Goal: Task Accomplishment & Management: Complete application form

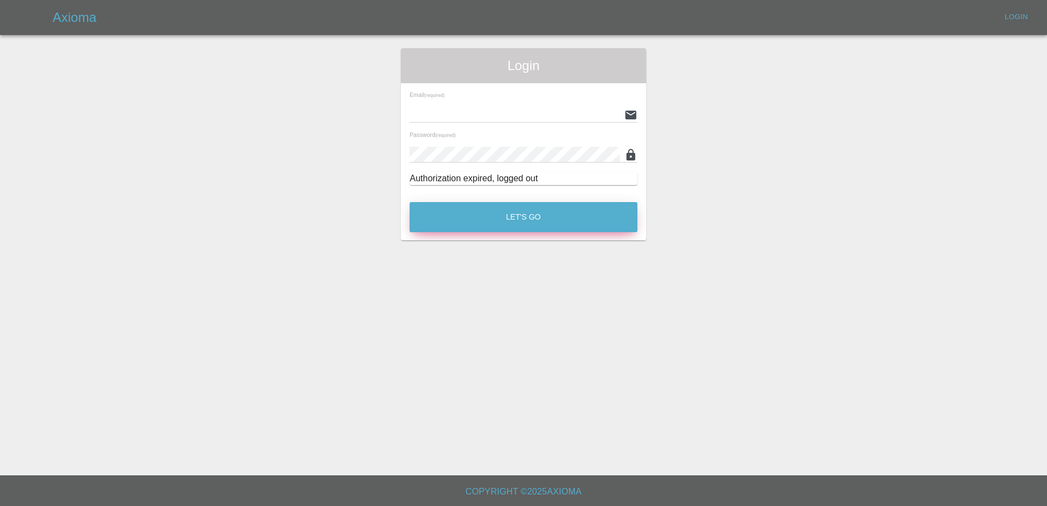
type input "[PERSON_NAME][EMAIL_ADDRESS][PERSON_NAME][DOMAIN_NAME]"
click at [514, 223] on button "Let's Go" at bounding box center [524, 217] width 228 height 30
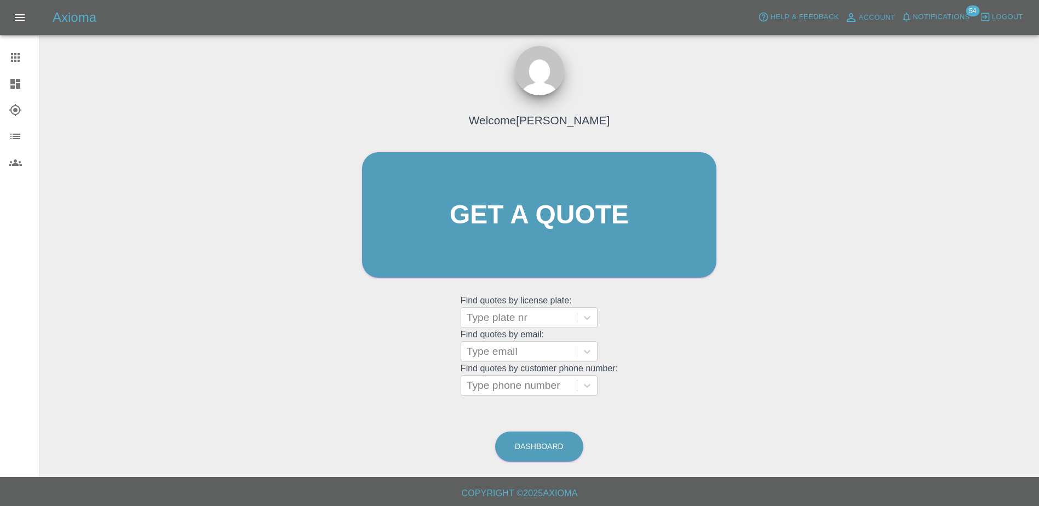
scroll to position [7, 0]
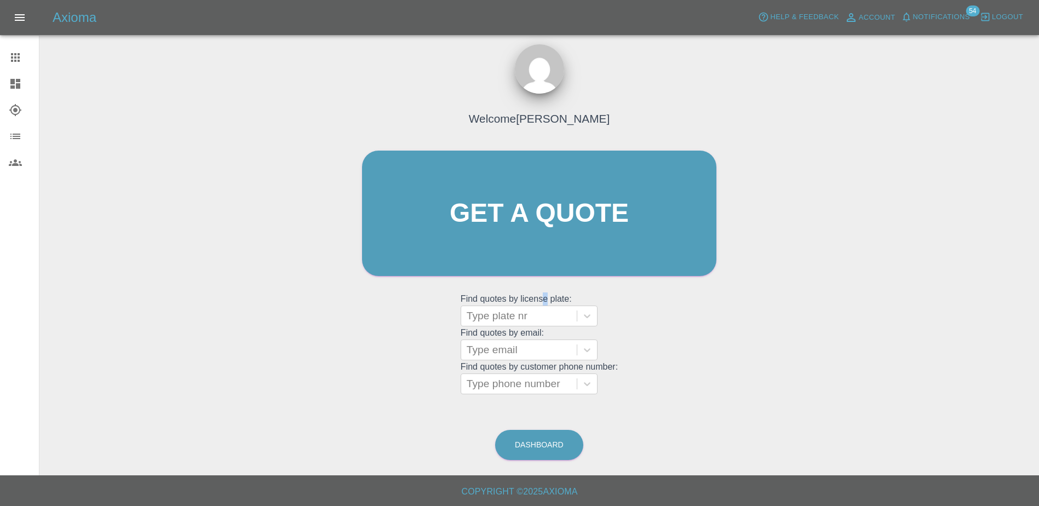
click at [544, 303] on grid "Find quotes by license plate: Type plate nr" at bounding box center [539, 310] width 157 height 32
drag, startPoint x: 544, startPoint y: 303, endPoint x: 536, endPoint y: 302, distance: 8.9
click at [537, 306] on div "Type plate nr" at bounding box center [529, 316] width 137 height 21
paste input "DY25OCZ"
type input "DY25OCZ"
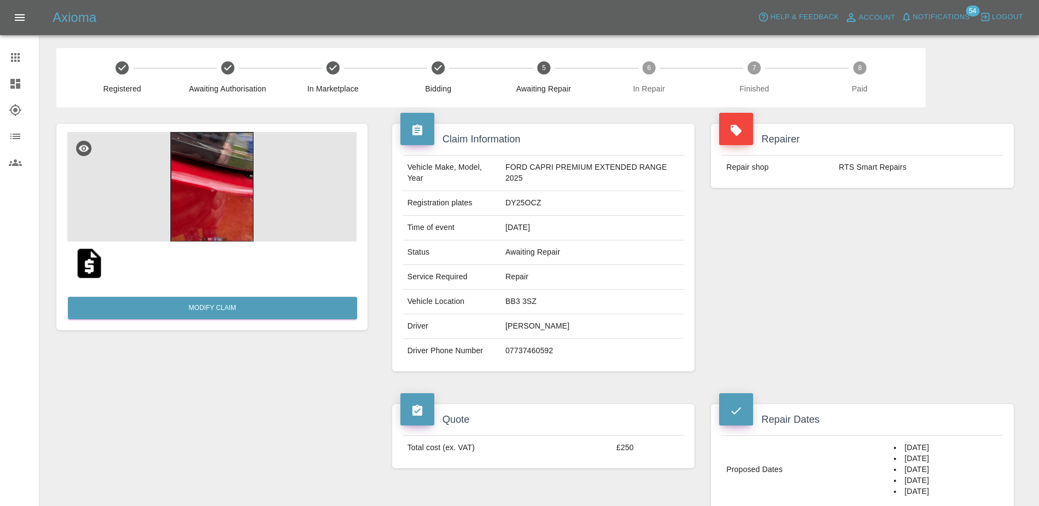
click at [3, 82] on link "Dashboard" at bounding box center [19, 84] width 39 height 26
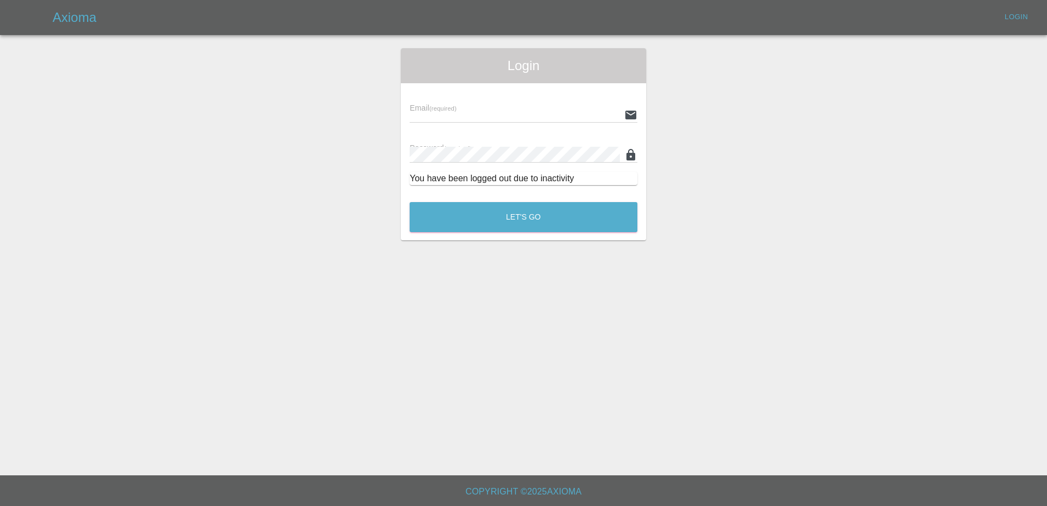
type input "[PERSON_NAME][EMAIL_ADDRESS][PERSON_NAME][DOMAIN_NAME]"
click at [526, 228] on button "Let's Go" at bounding box center [524, 217] width 228 height 30
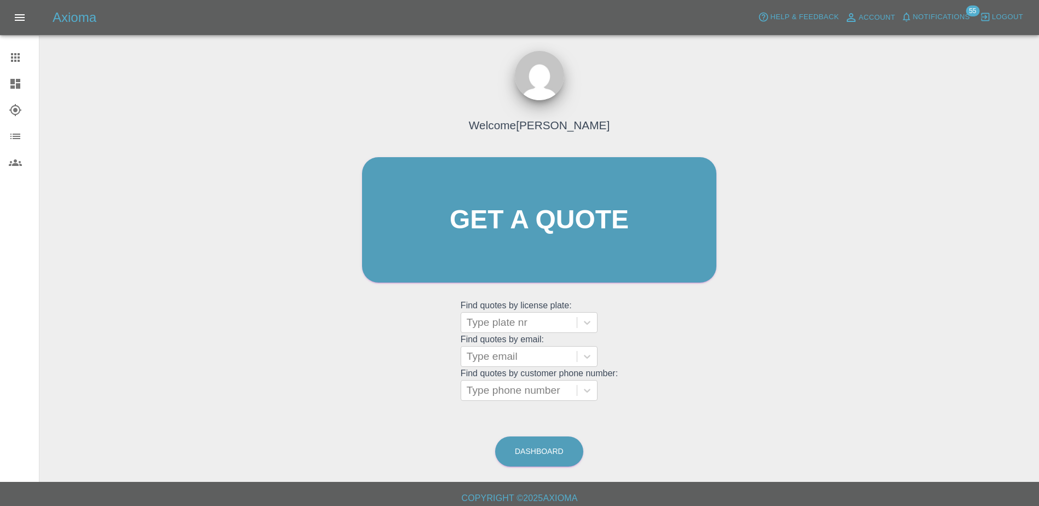
click at [23, 56] on div at bounding box center [24, 57] width 31 height 13
click at [496, 324] on div at bounding box center [519, 322] width 105 height 15
paste input "DS74XWB"
type input "DS74XWB"
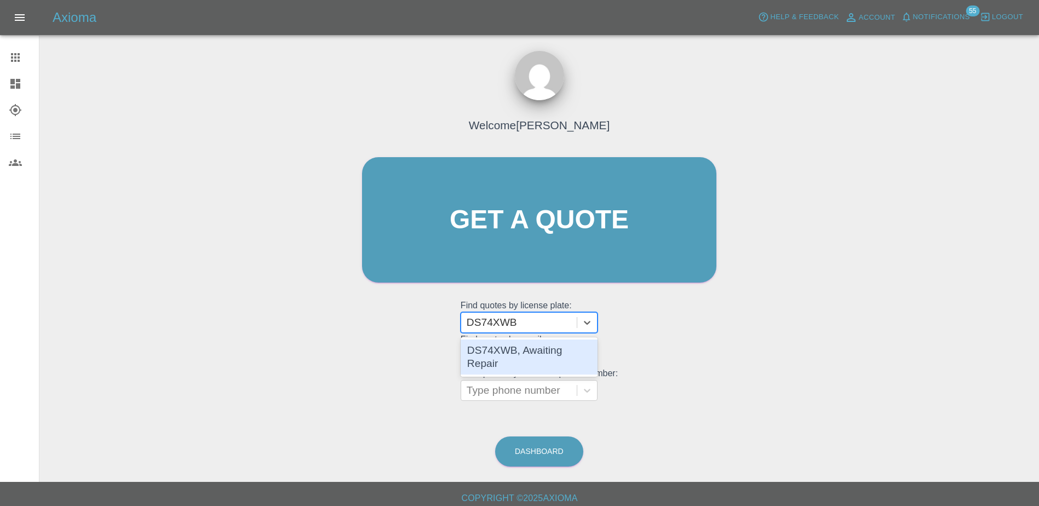
click at [530, 363] on div "DS74XWB, Awaiting Repair" at bounding box center [529, 356] width 137 height 39
click at [534, 358] on div "DS74XWB, Awaiting Repair" at bounding box center [529, 357] width 137 height 35
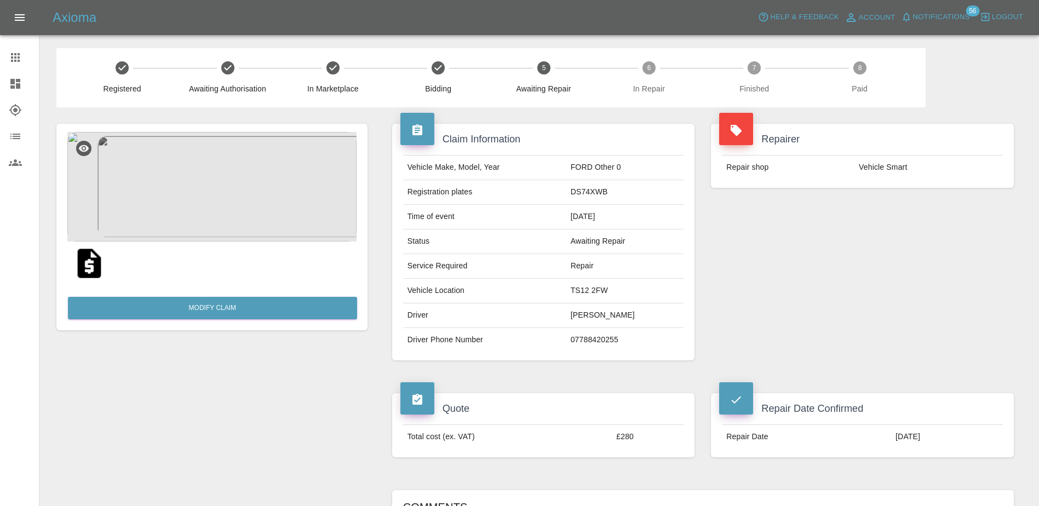
click at [21, 94] on link "Dashboard" at bounding box center [19, 84] width 39 height 26
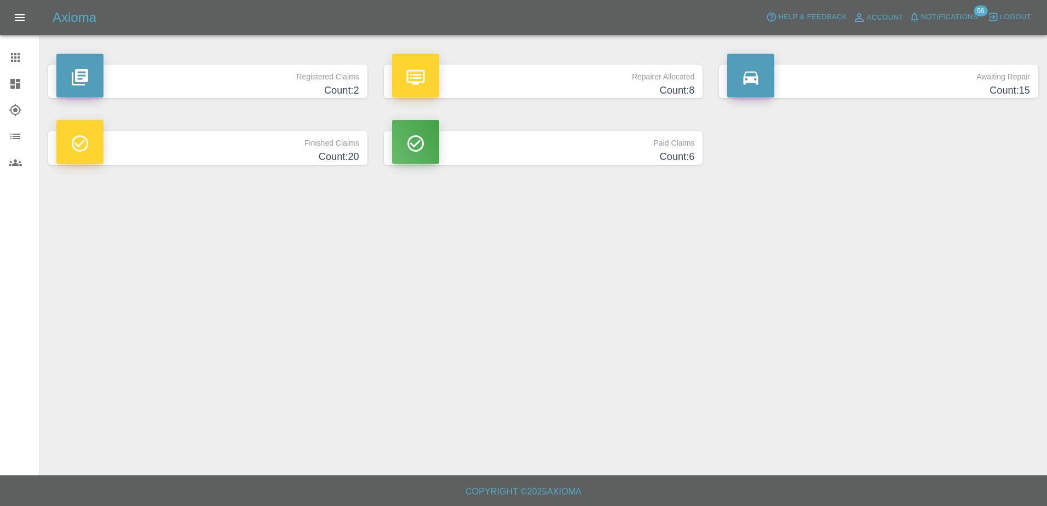
drag, startPoint x: 17, startPoint y: 61, endPoint x: 31, endPoint y: 61, distance: 14.3
click at [18, 61] on icon at bounding box center [15, 57] width 9 height 9
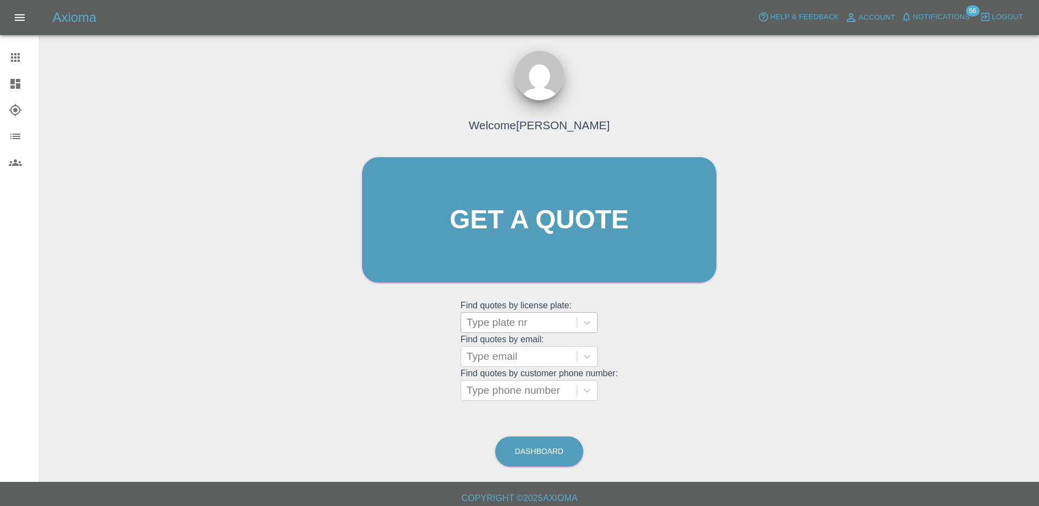
click at [533, 323] on div at bounding box center [519, 322] width 105 height 15
paste input "HK25PPO"
type input "HK25PPO"
click at [537, 323] on div at bounding box center [519, 322] width 105 height 15
paste input "DW25AZP"
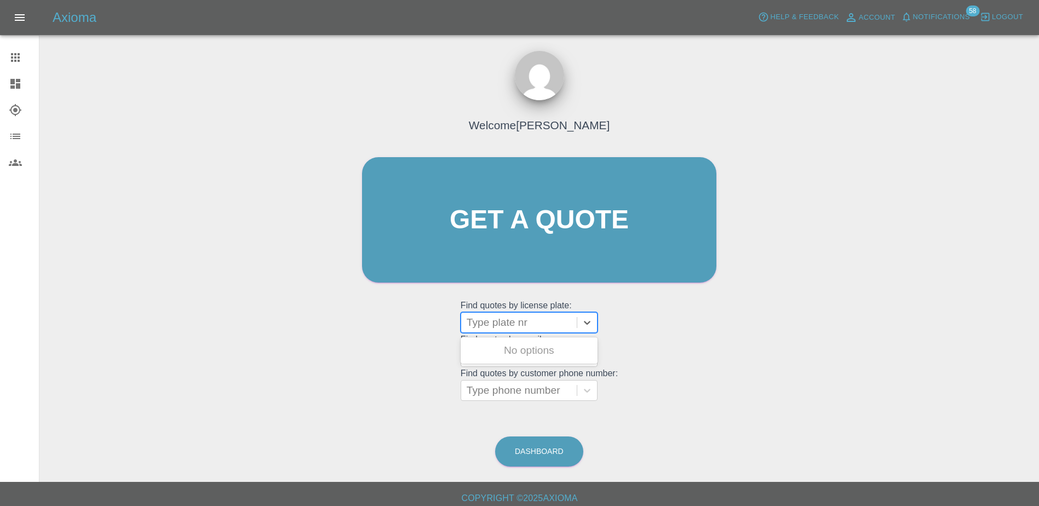
type input "DW25AZP"
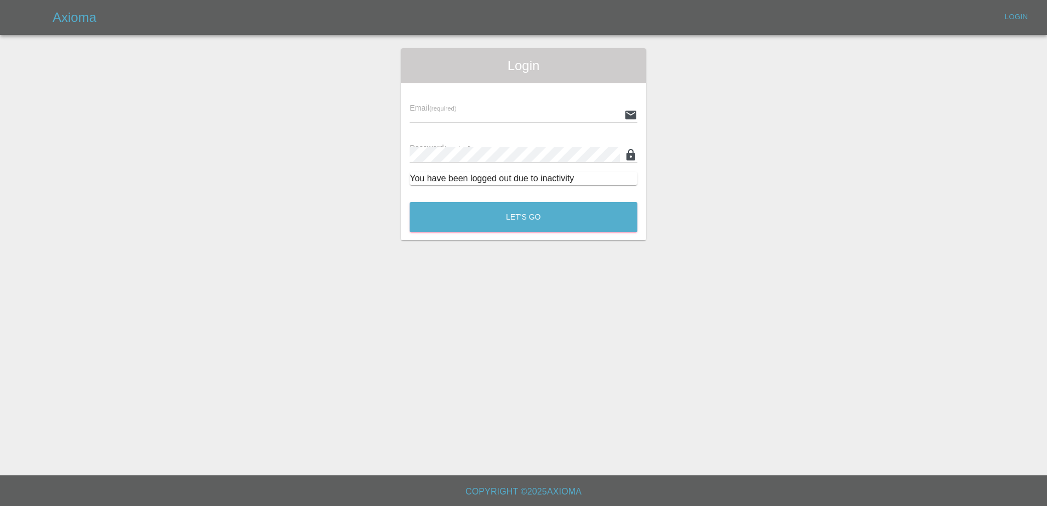
type input "[PERSON_NAME][EMAIL_ADDRESS][PERSON_NAME][DOMAIN_NAME]"
click at [534, 231] on button "Let's Go" at bounding box center [524, 217] width 228 height 30
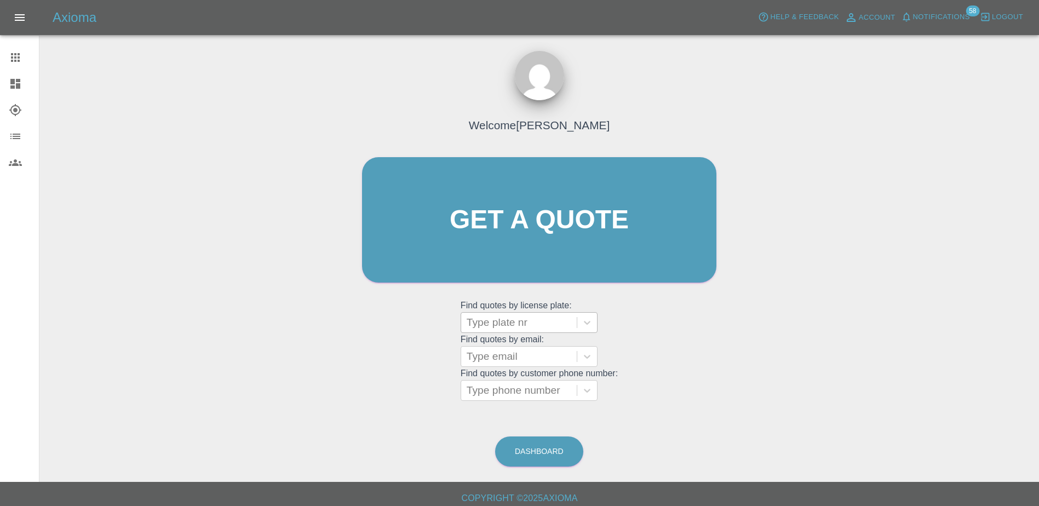
click at [519, 319] on div at bounding box center [519, 322] width 105 height 15
paste input "DW25AZP"
type input "DW25AZP"
click at [538, 356] on div "DW25AZP, Archived" at bounding box center [529, 351] width 137 height 22
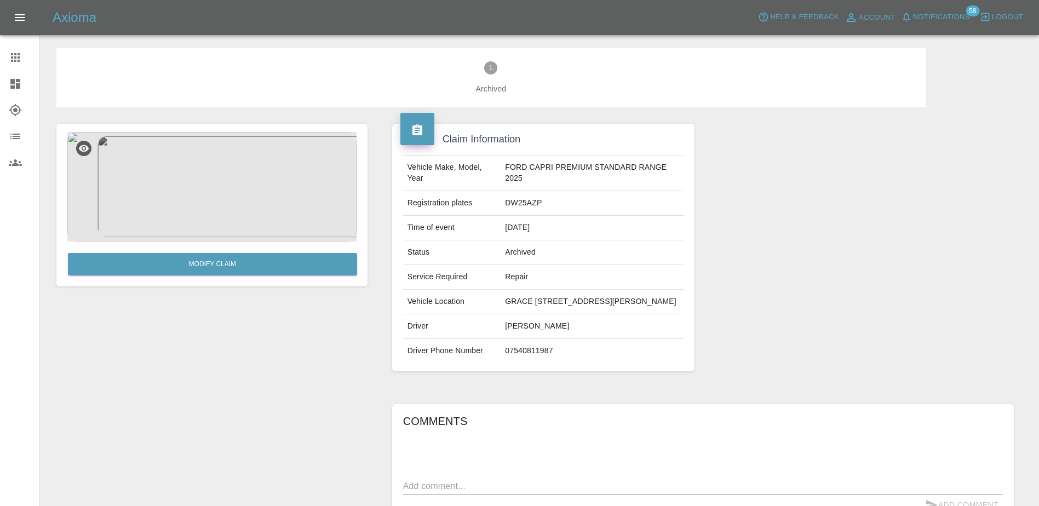
click at [211, 225] on img at bounding box center [211, 187] width 289 height 110
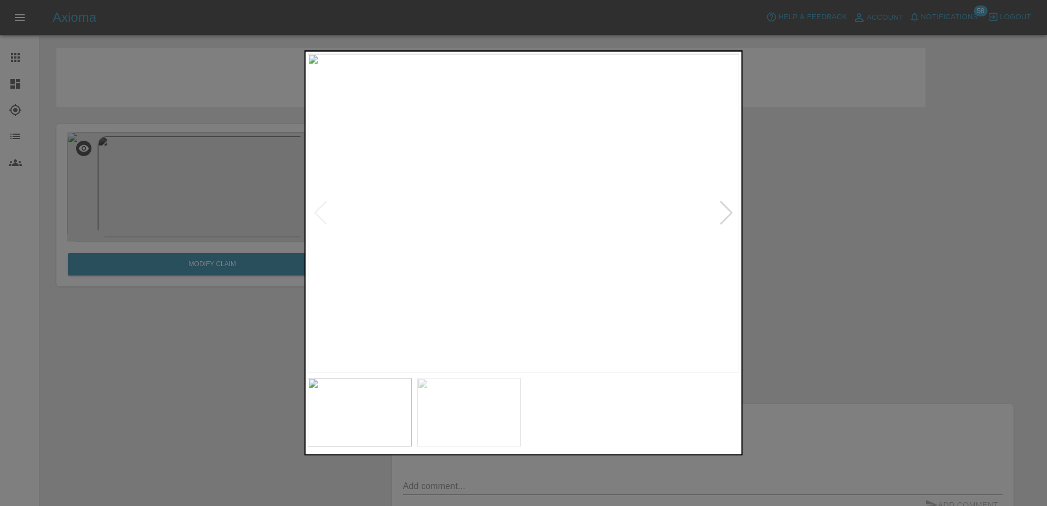
click at [722, 219] on div at bounding box center [726, 213] width 15 height 24
click at [320, 221] on div at bounding box center [320, 213] width 15 height 24
click at [724, 220] on div at bounding box center [726, 213] width 15 height 24
click at [325, 217] on div at bounding box center [320, 213] width 15 height 24
click at [813, 89] on div at bounding box center [523, 253] width 1047 height 506
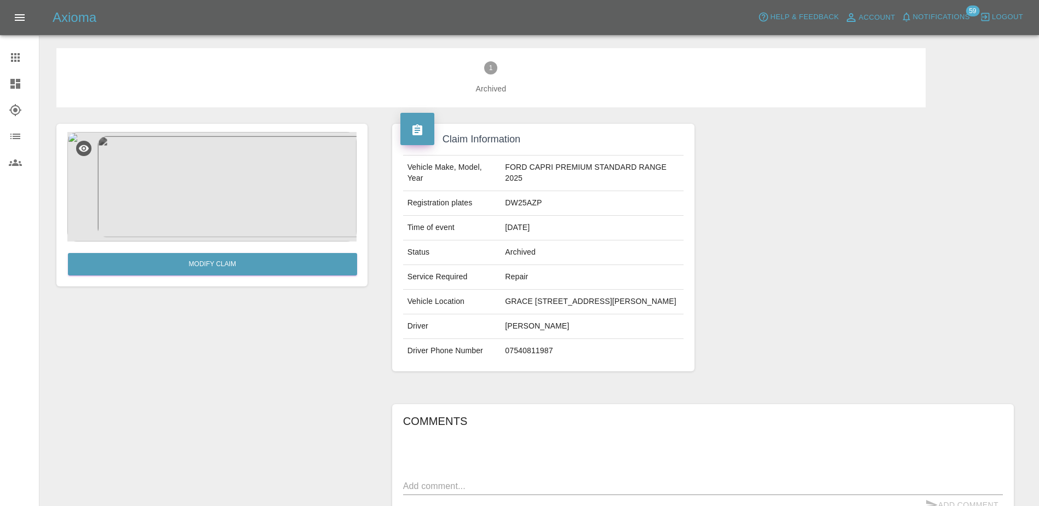
click at [11, 82] on icon at bounding box center [15, 84] width 10 height 10
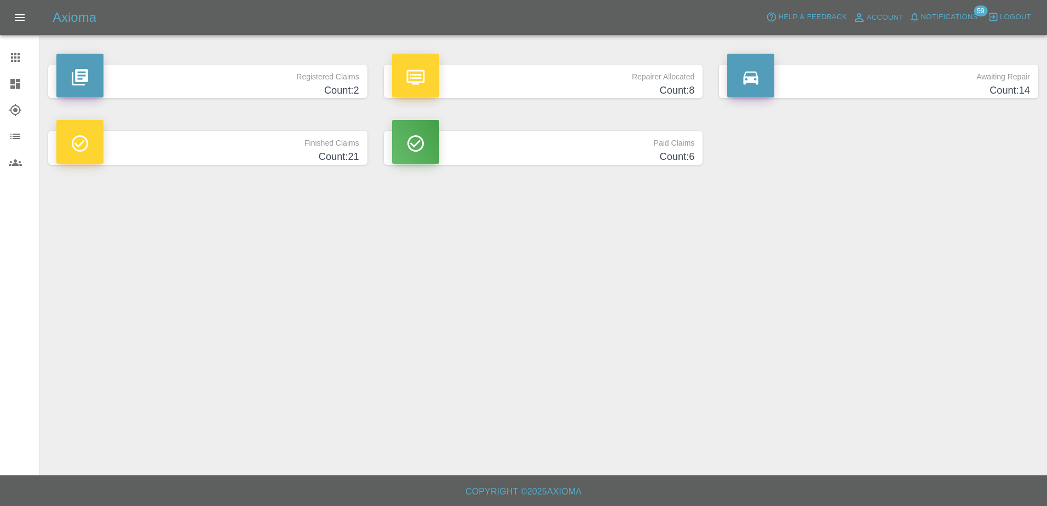
click at [14, 61] on icon at bounding box center [15, 57] width 9 height 9
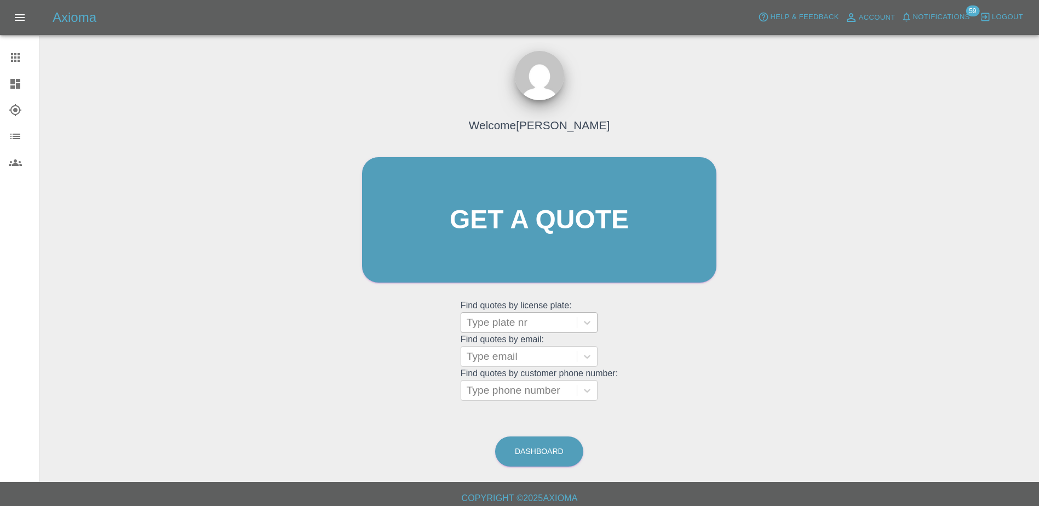
click at [532, 329] on div at bounding box center [519, 322] width 105 height 15
type input "V"
paste input "DY25OCZ"
type input "DY25OCZ"
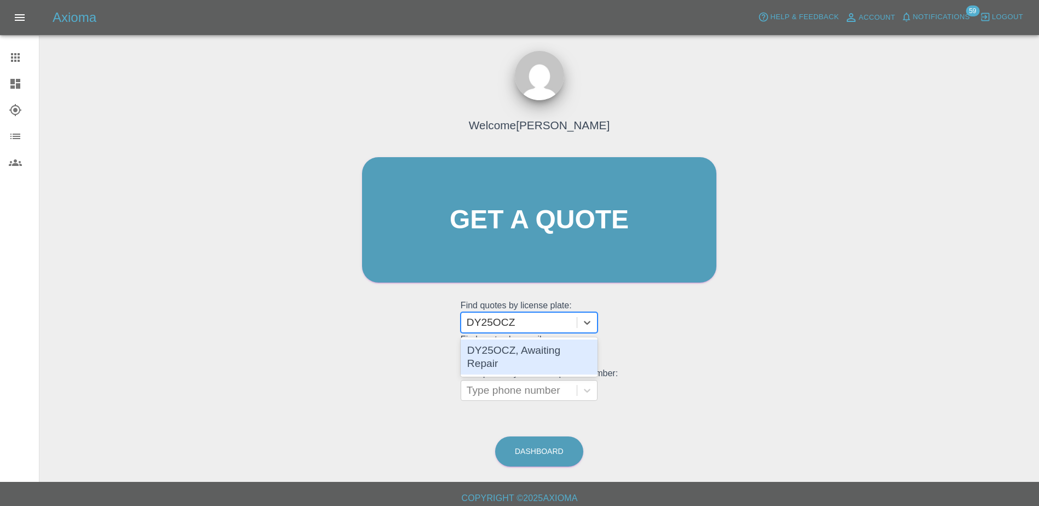
click at [541, 357] on div "DY25OCZ, Awaiting Repair" at bounding box center [529, 357] width 137 height 35
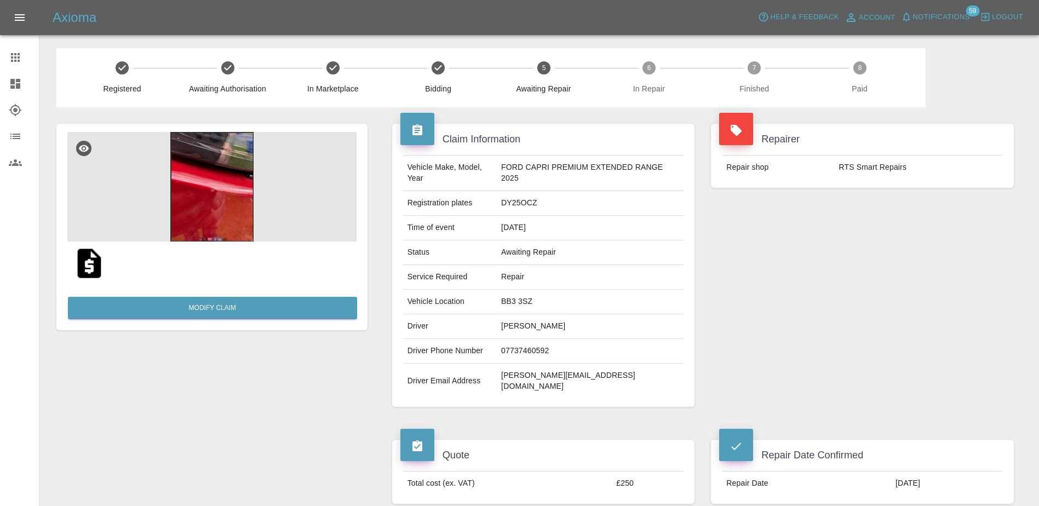
click at [15, 62] on icon at bounding box center [15, 57] width 9 height 9
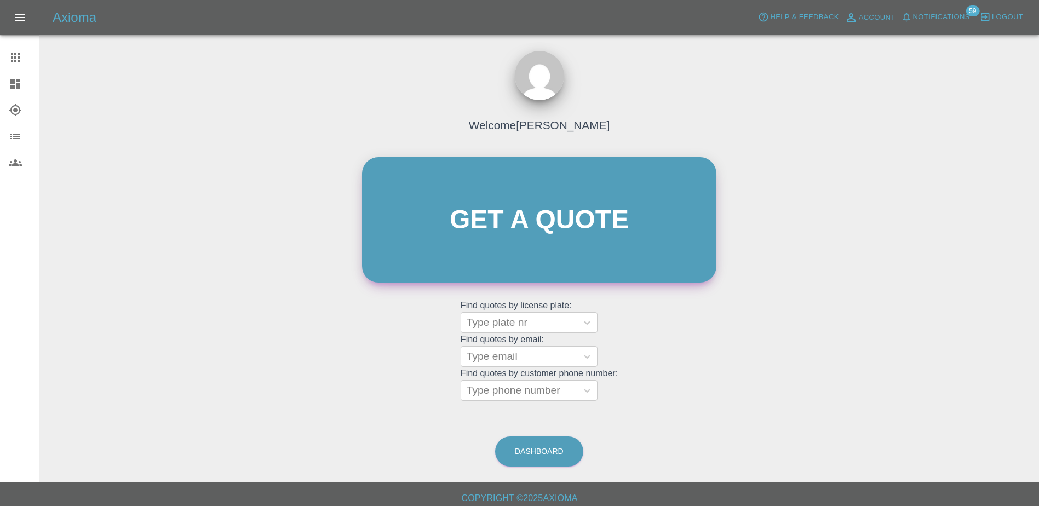
click at [456, 204] on link "Get a quote" at bounding box center [539, 219] width 354 height 125
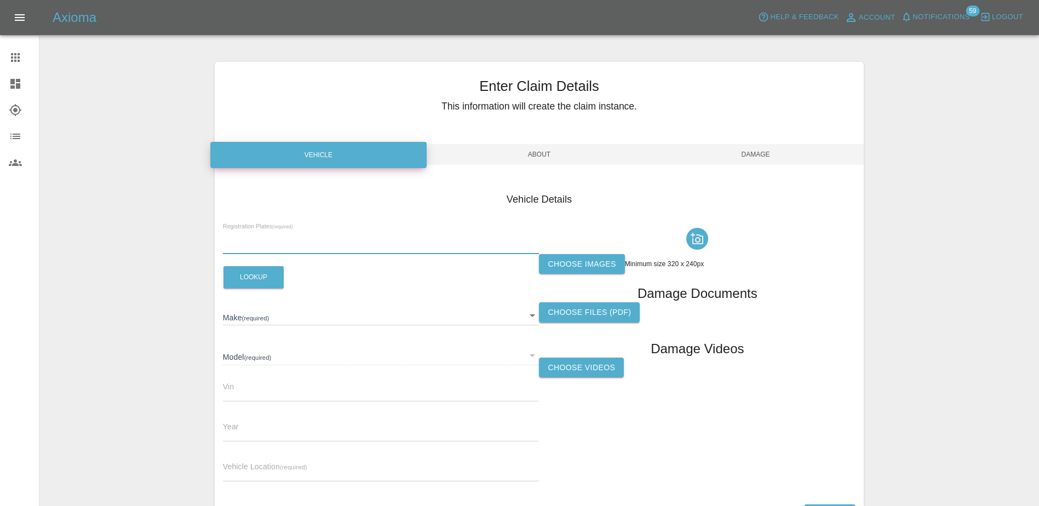
click at [313, 238] on input "text" at bounding box center [381, 246] width 317 height 16
paste input "DW25AZB"
type input "DW25AZB"
click at [244, 270] on button "Lookup" at bounding box center [253, 277] width 60 height 22
type input "FORD"
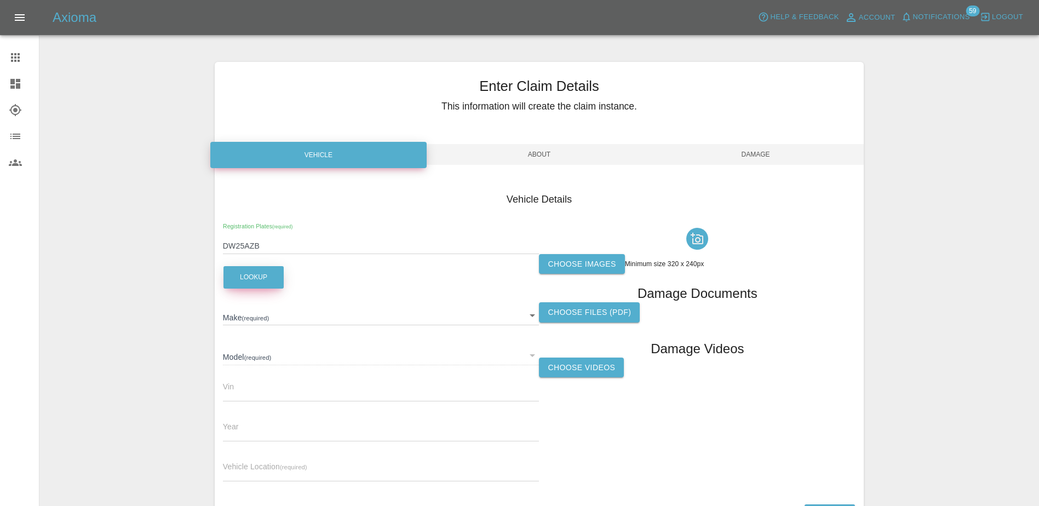
type input "PUMA SELECT"
type input "[VEHICLE_IDENTIFICATION_NUMBER]"
type input "2025"
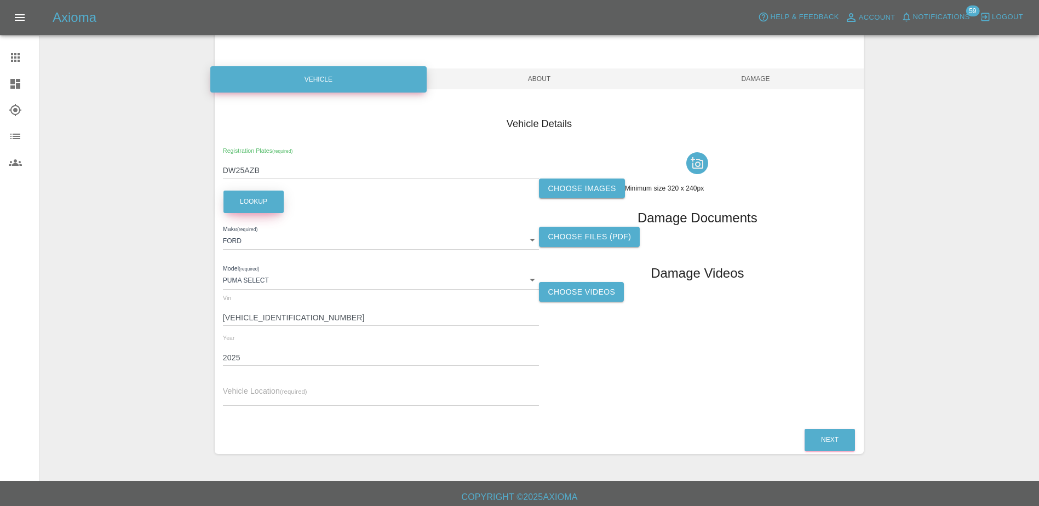
scroll to position [81, 0]
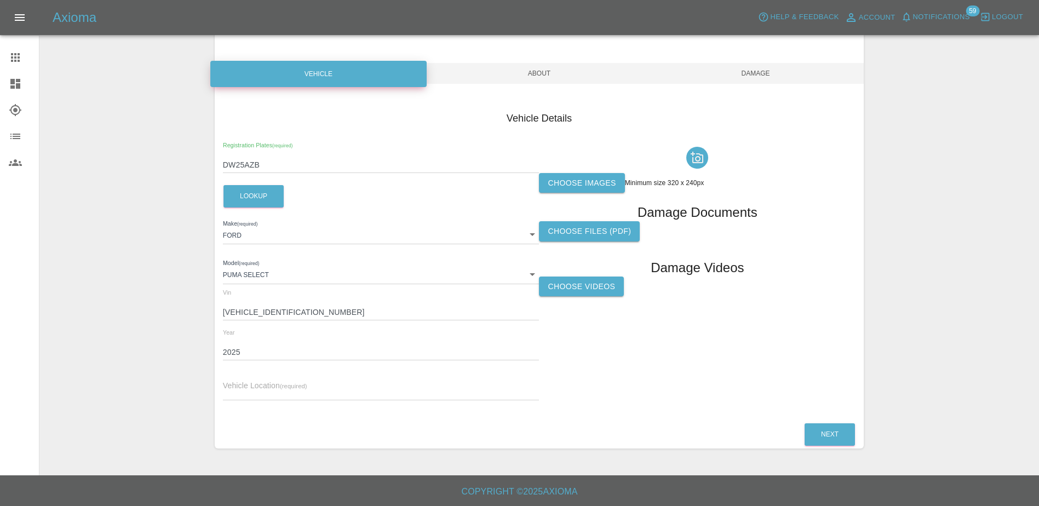
click at [239, 157] on input "DW25AZB" at bounding box center [381, 165] width 317 height 16
click at [302, 386] on input "text" at bounding box center [381, 393] width 317 height 16
click at [256, 380] on div "Vehicle Location (required)" at bounding box center [381, 385] width 317 height 31
click at [256, 388] on input "text" at bounding box center [381, 393] width 317 height 16
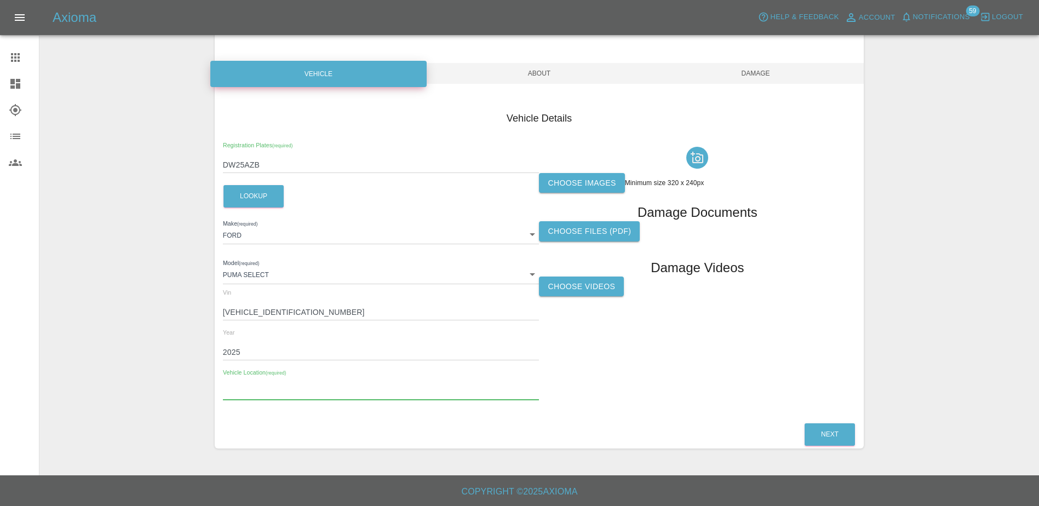
paste input "[STREET_ADDRESS]"
click at [223, 393] on input "[STREET_ADDRESS]" at bounding box center [381, 393] width 317 height 16
type input "[STREET_ADDRESS]"
click at [709, 287] on div "Choose Videos" at bounding box center [697, 290] width 317 height 27
click at [821, 427] on button "Next" at bounding box center [830, 434] width 50 height 22
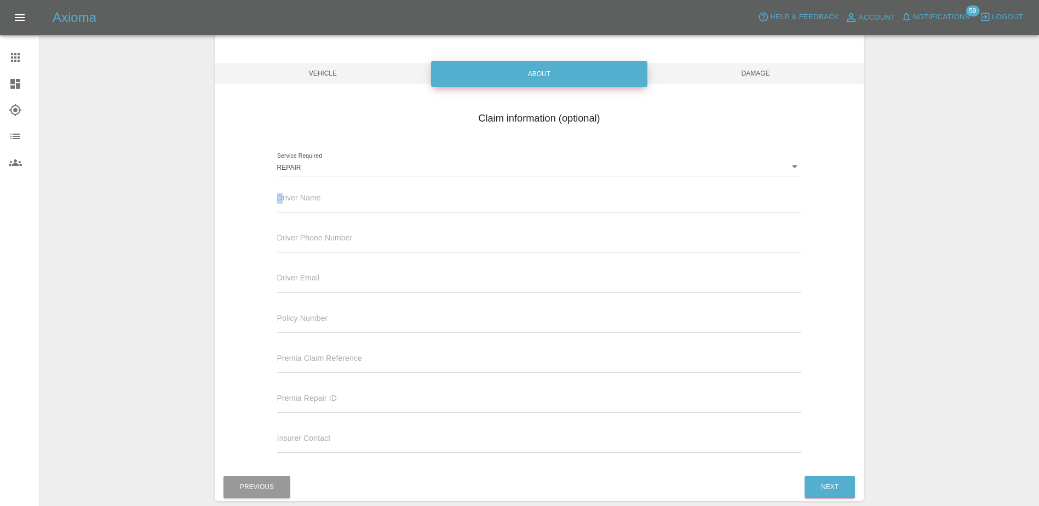
click at [282, 197] on div "Driver Name" at bounding box center [539, 197] width 525 height 31
click at [302, 207] on input "text" at bounding box center [539, 205] width 525 height 16
type input "[PERSON_NAME]"
click at [338, 244] on input "text" at bounding box center [539, 245] width 525 height 16
click at [387, 247] on input "text" at bounding box center [539, 245] width 525 height 16
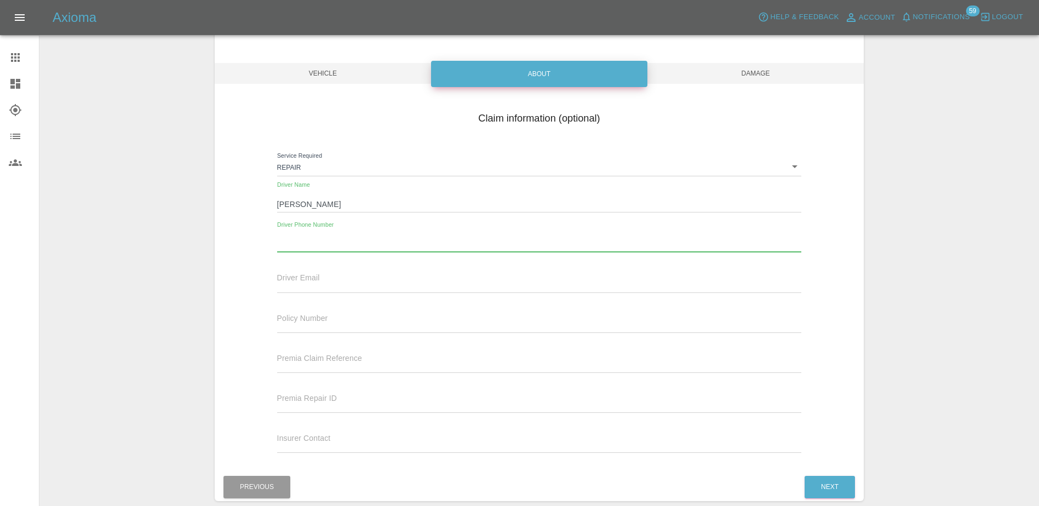
paste input "447846102078"
click at [286, 246] on input "447846102078" at bounding box center [539, 245] width 525 height 16
click at [322, 275] on div "Driver Email" at bounding box center [539, 277] width 525 height 31
drag, startPoint x: 328, startPoint y: 281, endPoint x: 334, endPoint y: 278, distance: 6.1
click at [329, 281] on input "text" at bounding box center [539, 285] width 525 height 16
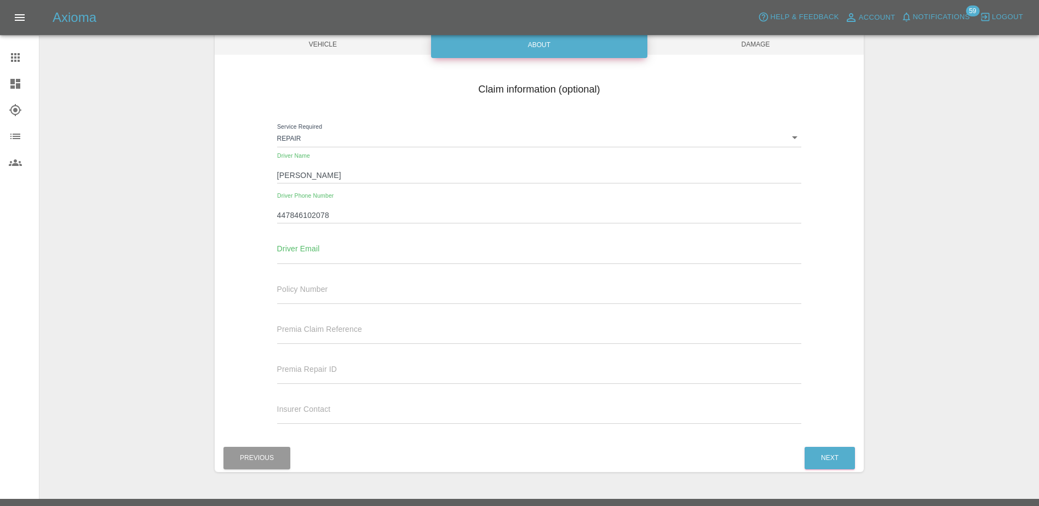
scroll to position [134, 0]
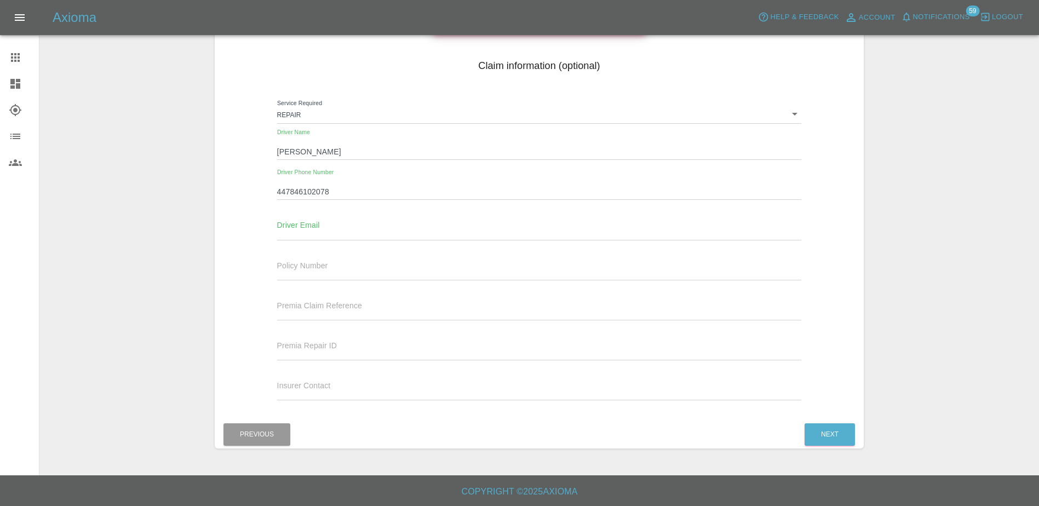
click at [460, 312] on input "text" at bounding box center [539, 313] width 525 height 16
click at [287, 193] on input "447846102078" at bounding box center [539, 192] width 525 height 16
type input "07846102078"
click at [417, 243] on div "Driver Email" at bounding box center [539, 229] width 541 height 40
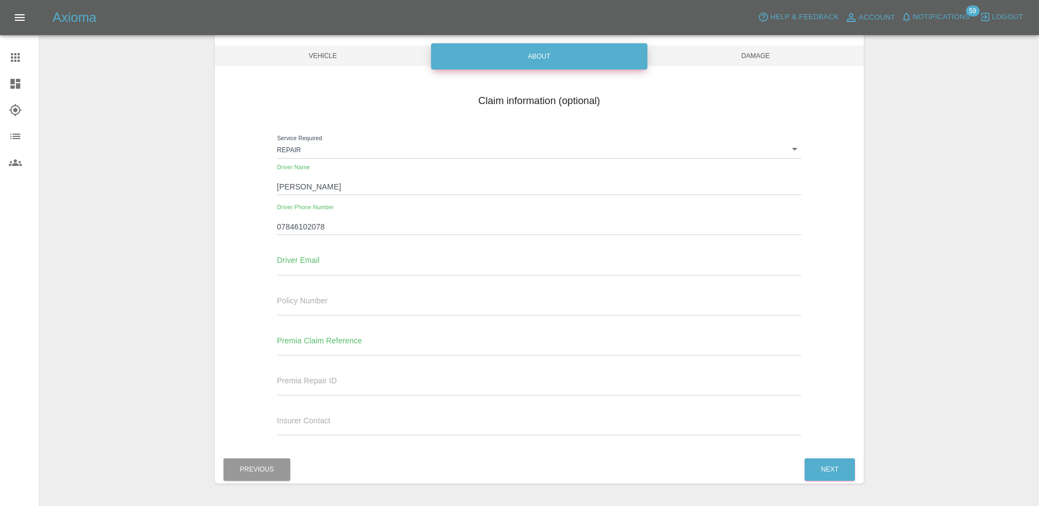
scroll to position [79, 0]
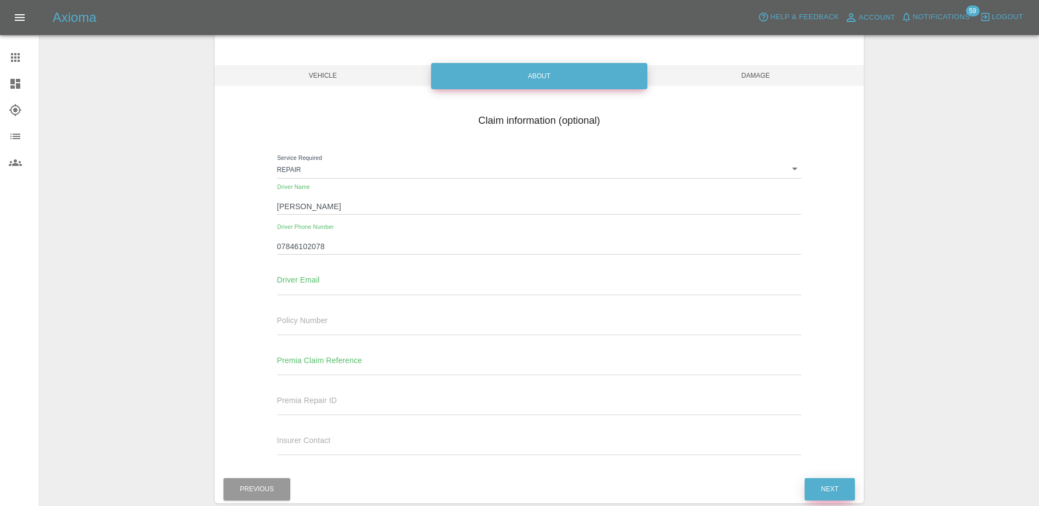
click at [839, 484] on button "Next" at bounding box center [830, 489] width 50 height 22
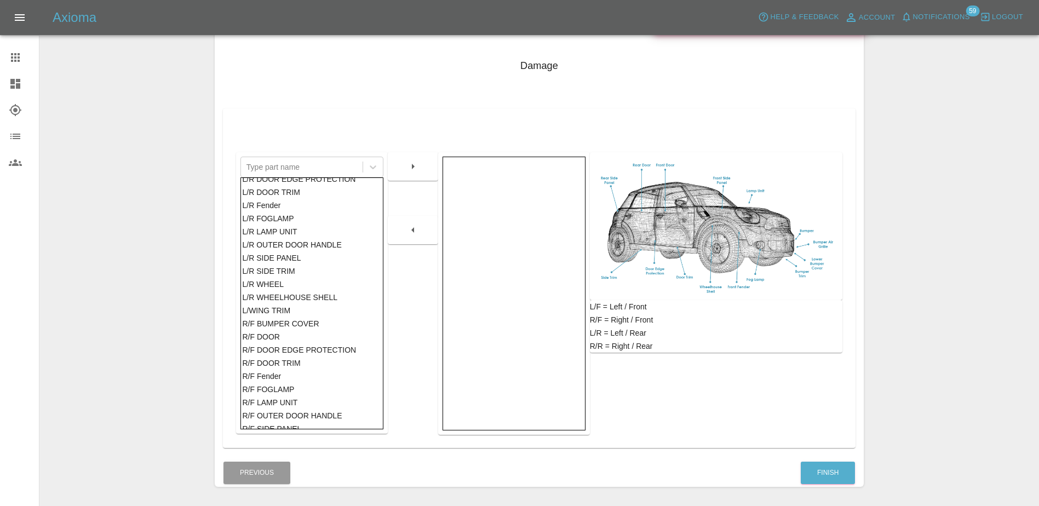
scroll to position [329, 0]
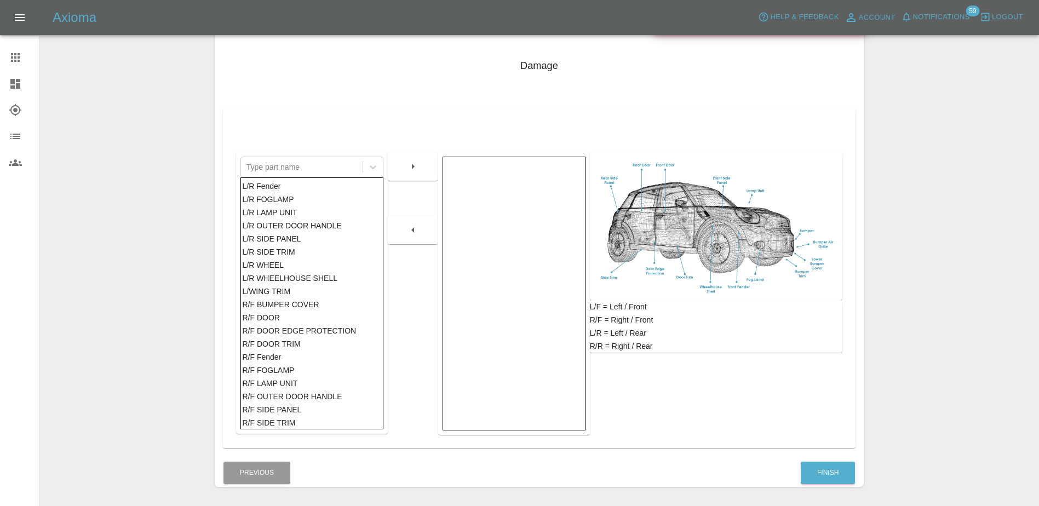
click at [289, 414] on div "R/F SIDE PANEL" at bounding box center [311, 409] width 139 height 13
click at [413, 174] on button "button" at bounding box center [412, 167] width 35 height 20
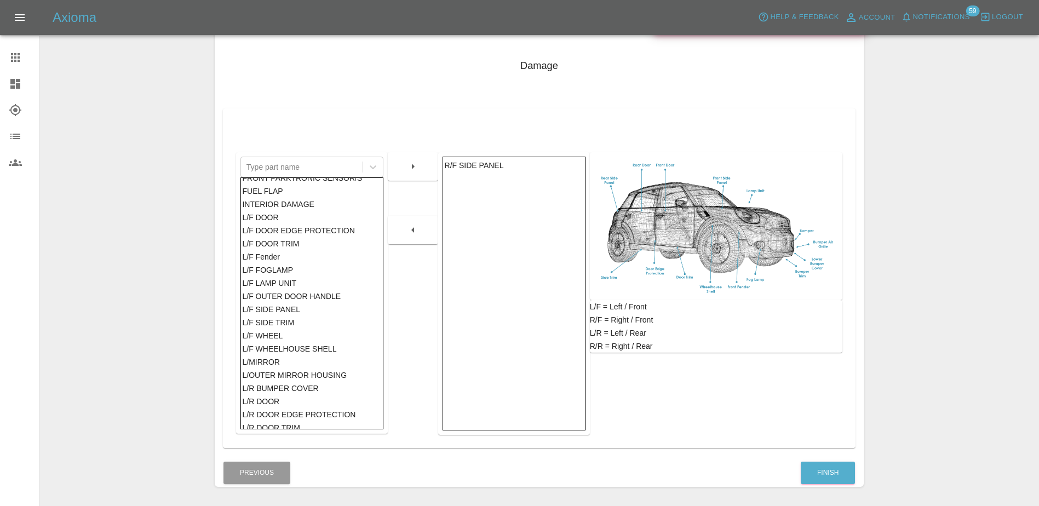
scroll to position [55, 0]
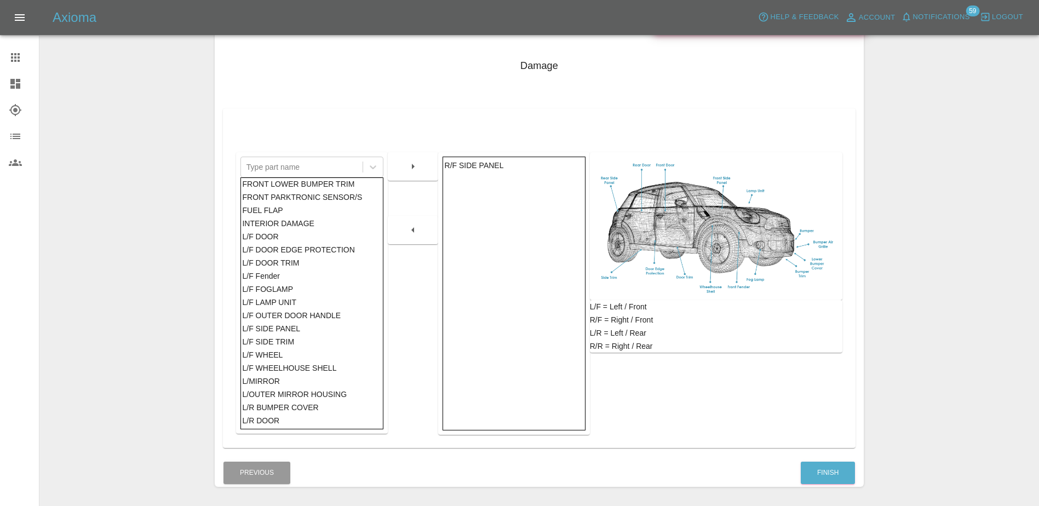
click at [287, 240] on div "L/F DOOR" at bounding box center [311, 236] width 139 height 13
click at [393, 161] on div at bounding box center [413, 166] width 50 height 28
click at [420, 169] on button "button" at bounding box center [412, 167] width 35 height 20
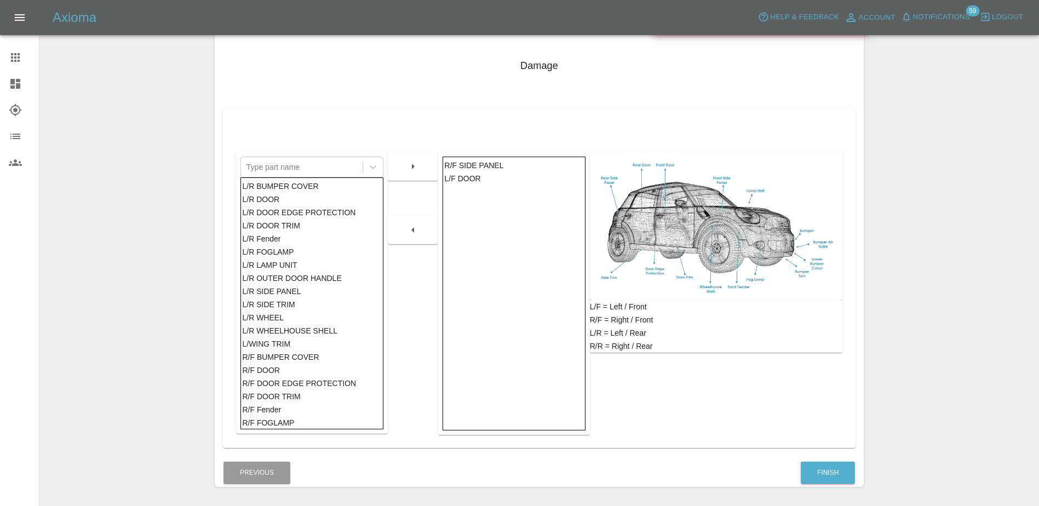
scroll to position [383, 0]
click at [266, 252] on div "R/F DOOR" at bounding box center [311, 249] width 139 height 13
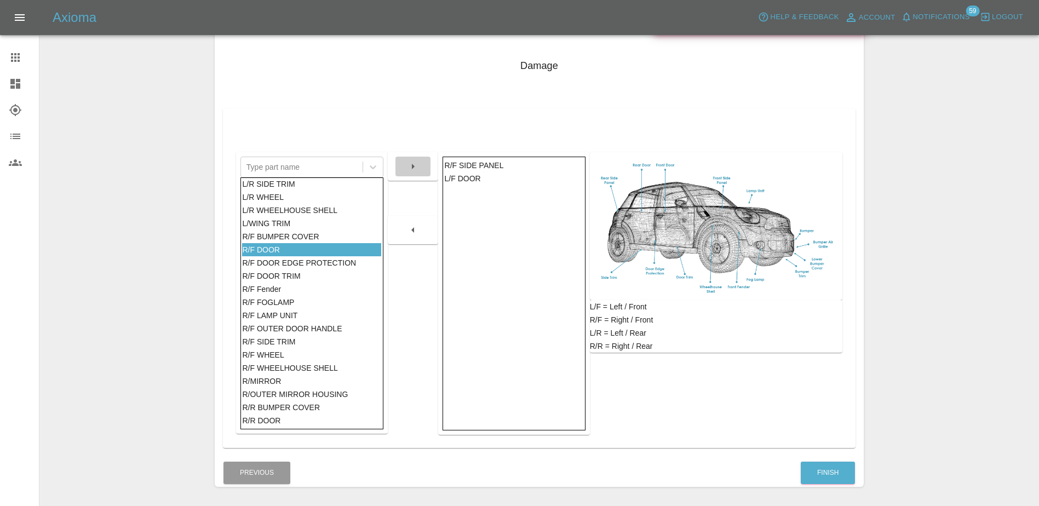
click at [414, 173] on icon "button" at bounding box center [412, 166] width 13 height 13
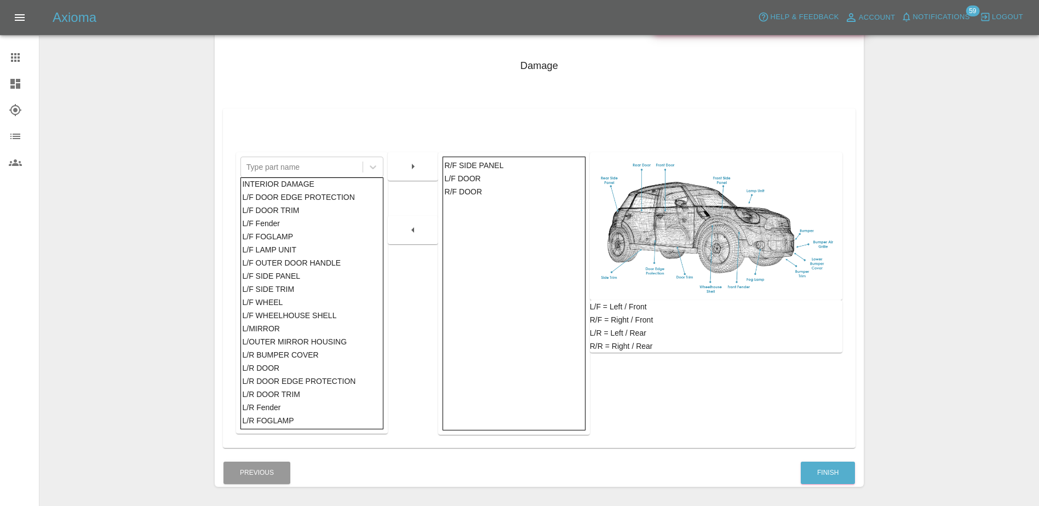
scroll to position [0, 0]
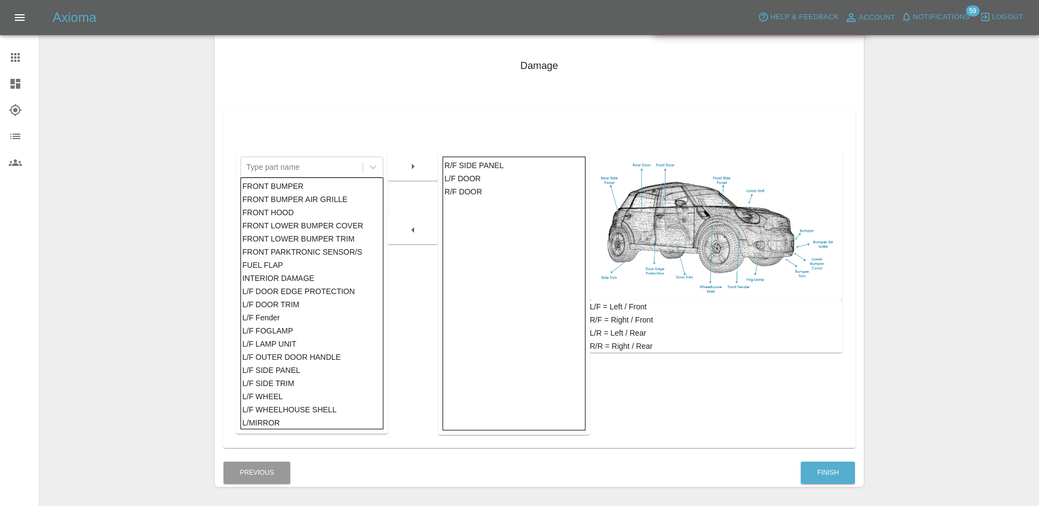
click at [266, 219] on div "FRONT LOWER BUMPER COVER" at bounding box center [311, 225] width 139 height 13
click at [271, 211] on div "FRONT HOOD" at bounding box center [311, 212] width 139 height 13
click at [420, 171] on button "button" at bounding box center [412, 167] width 35 height 20
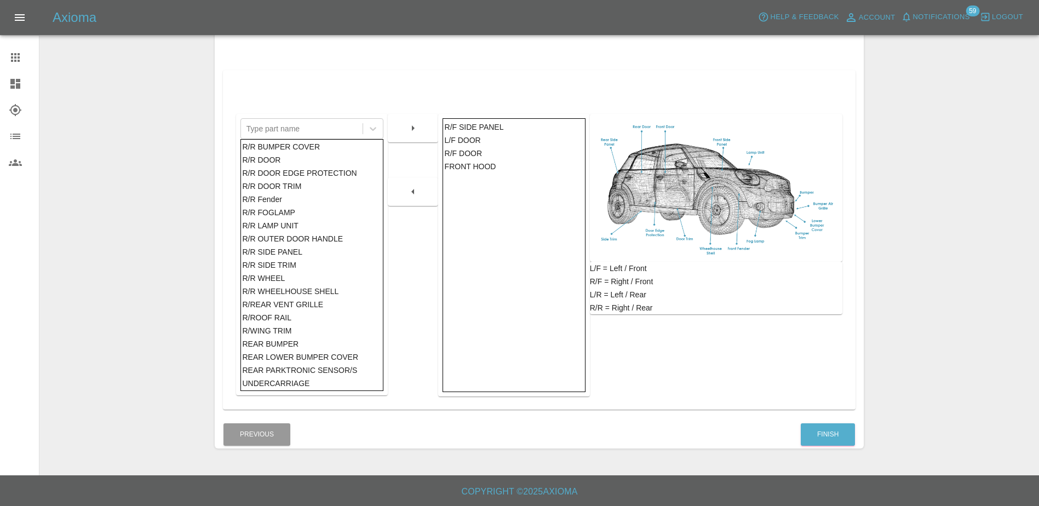
scroll to position [580, 0]
click at [830, 427] on button "Finish" at bounding box center [828, 434] width 54 height 22
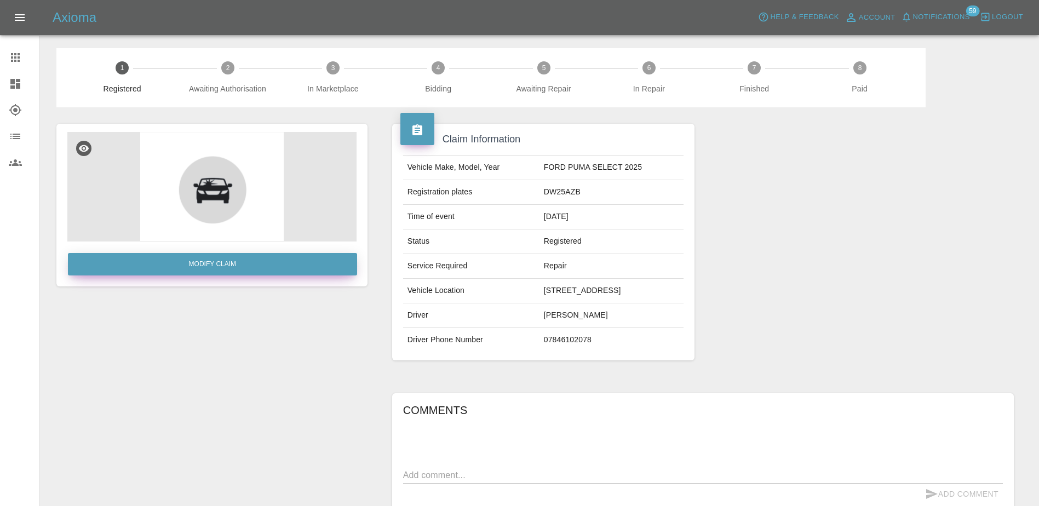
click at [268, 272] on link "Modify Claim" at bounding box center [212, 264] width 289 height 22
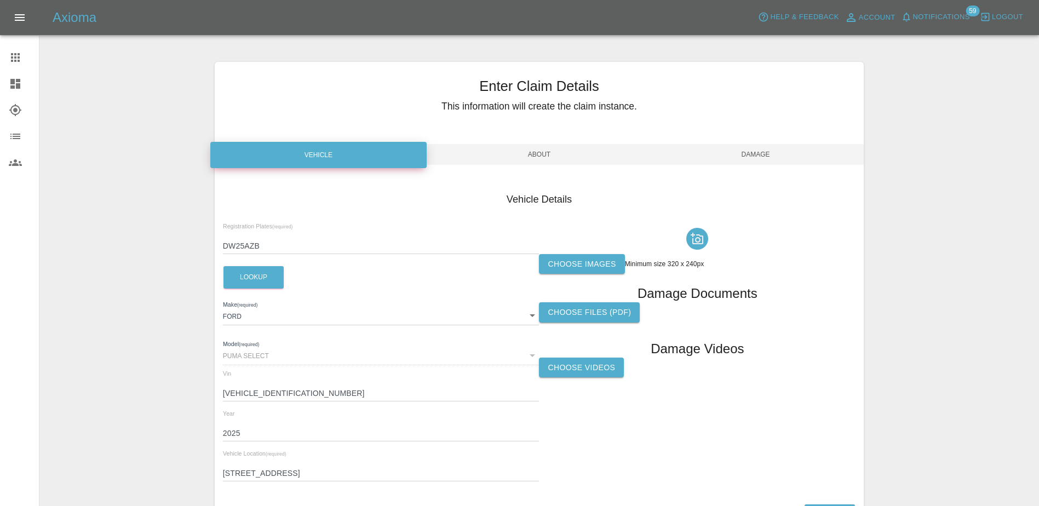
click at [571, 262] on label "Choose images" at bounding box center [581, 264] width 85 height 20
click at [0, 0] on input "Choose images" at bounding box center [0, 0] width 0 height 0
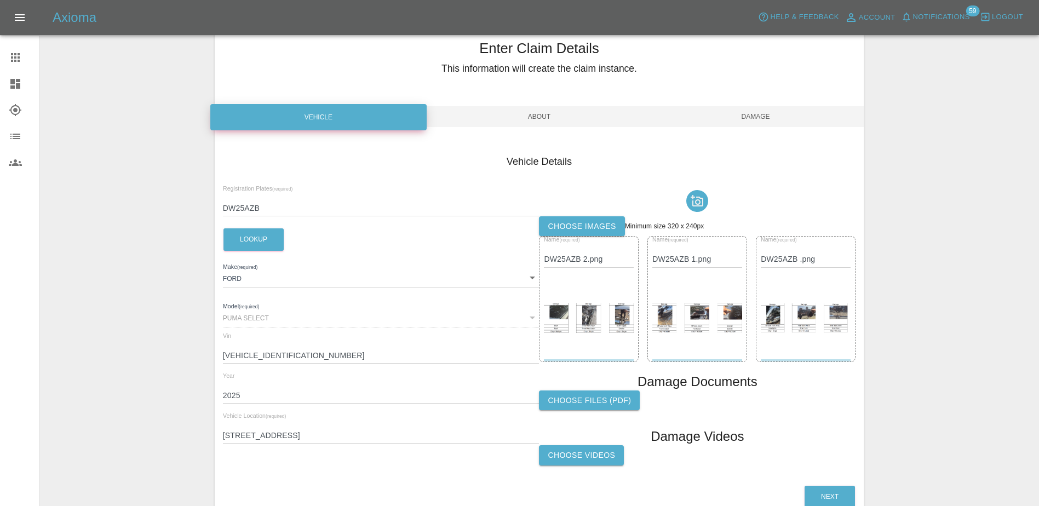
scroll to position [100, 0]
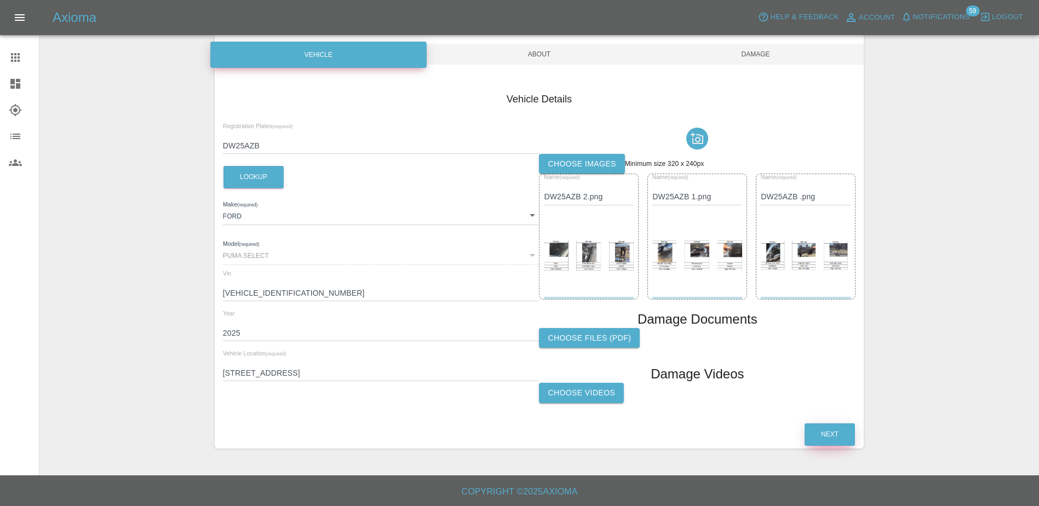
click at [817, 431] on button "Next" at bounding box center [830, 434] width 50 height 22
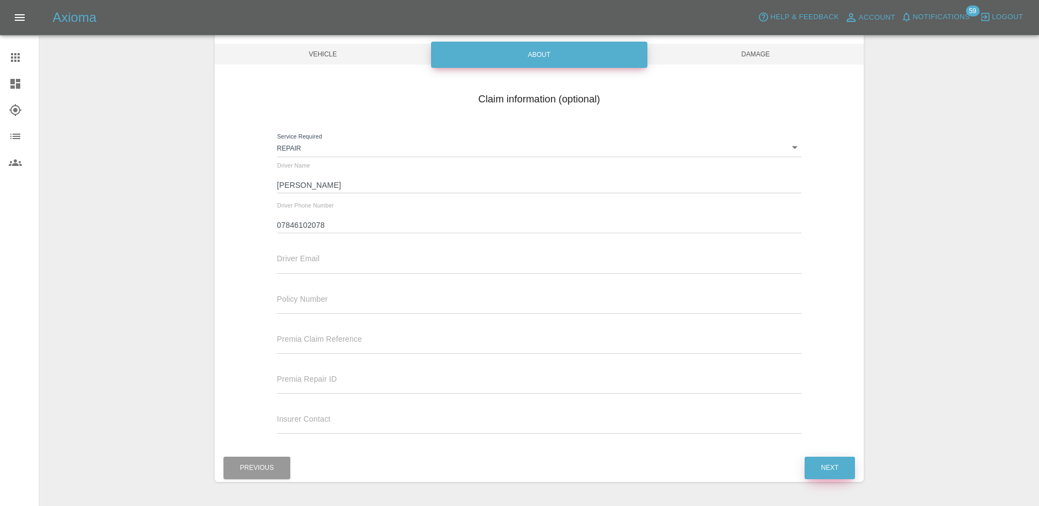
click at [817, 431] on div "Claim information (optional) Service Required Repair repair Driver Name [PERSON…" at bounding box center [539, 265] width 649 height 357
click at [829, 454] on div "Next" at bounding box center [829, 468] width 51 height 28
click at [830, 463] on button "Next" at bounding box center [830, 468] width 50 height 22
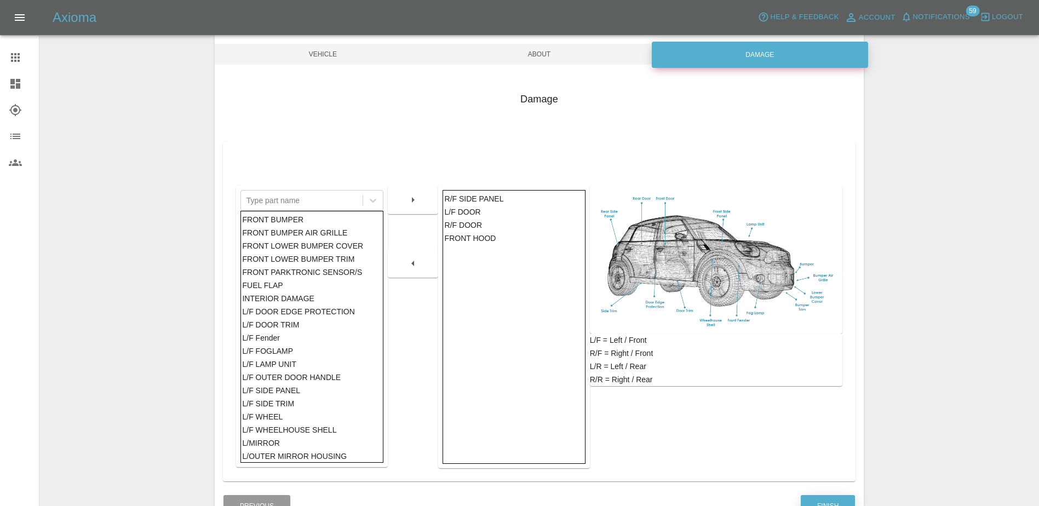
click at [838, 497] on button "Finish" at bounding box center [828, 506] width 54 height 22
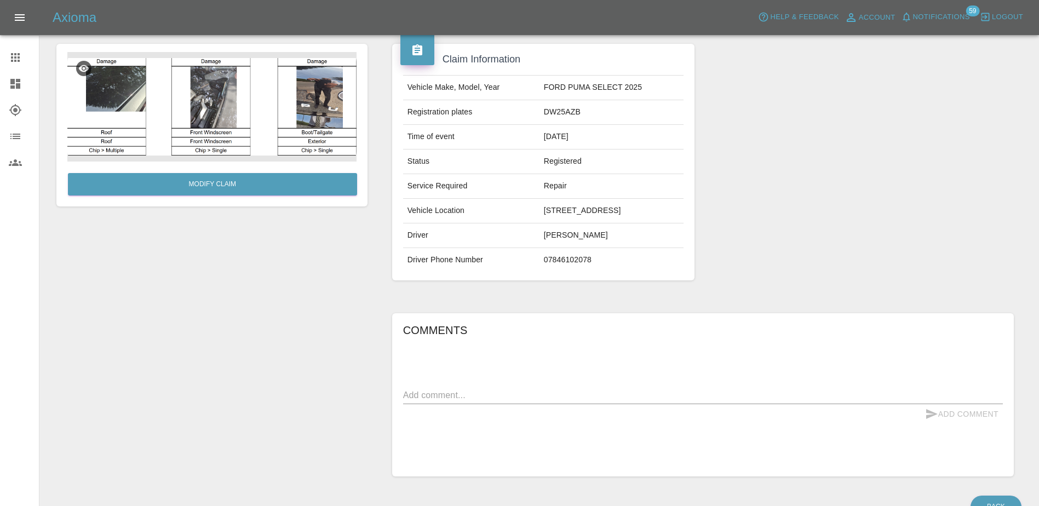
scroll to position [139, 0]
